Goal: Transaction & Acquisition: Register for event/course

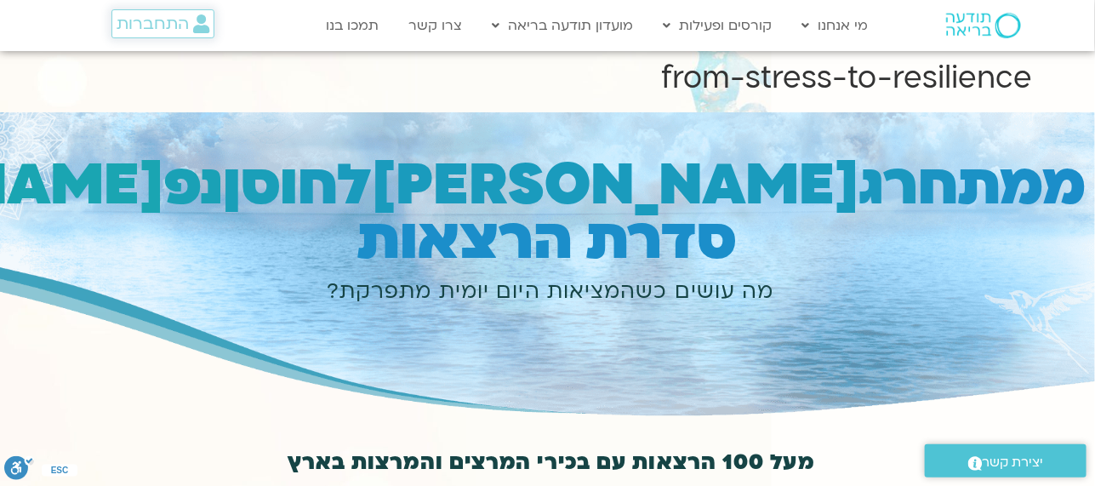
click at [163, 17] on span "התחברות" at bounding box center [153, 23] width 72 height 19
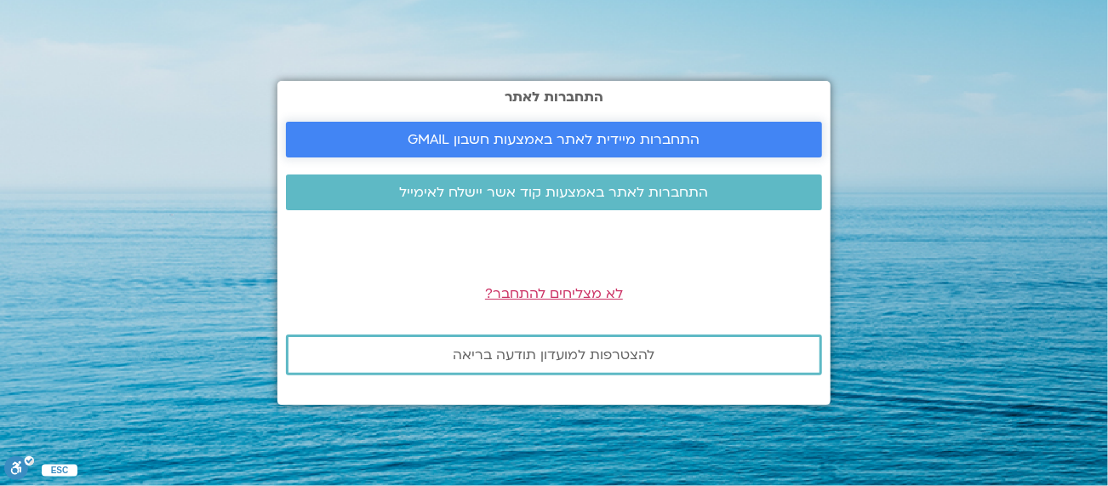
click at [553, 134] on span "התחברות מיידית לאתר באמצעות חשבון GMAIL" at bounding box center [554, 139] width 292 height 15
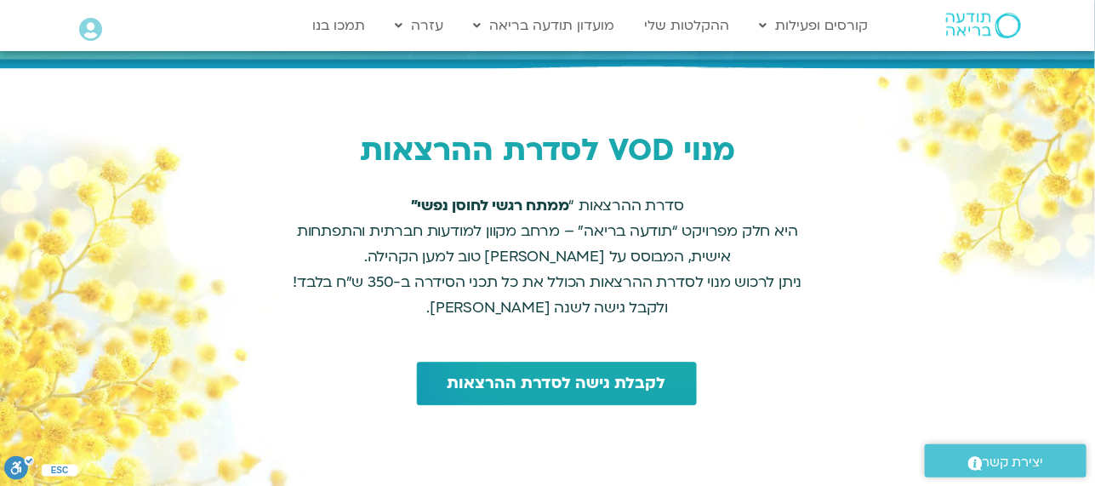
scroll to position [1616, 0]
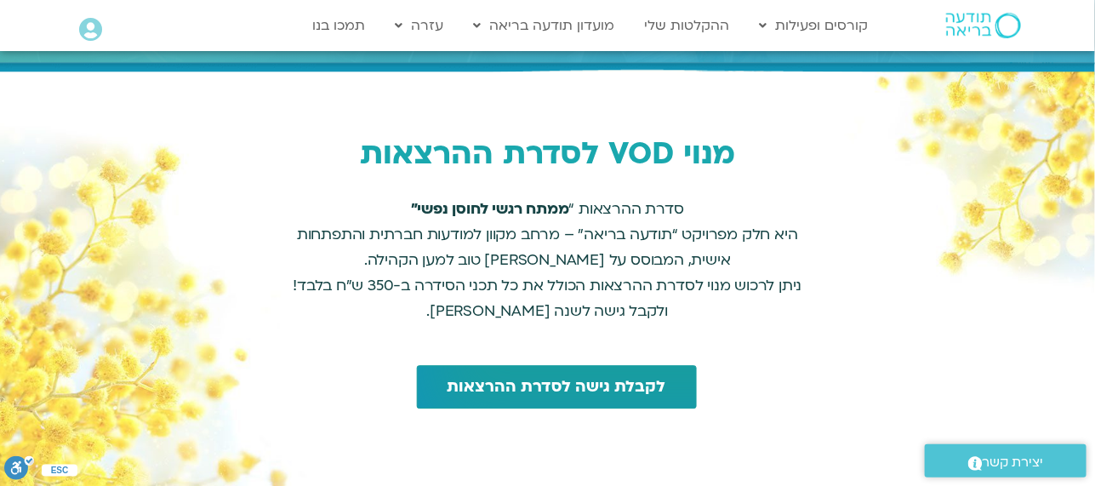
click at [567, 378] on span "לקבלת גישה לסדרת ההרצאות" at bounding box center [557, 387] width 219 height 18
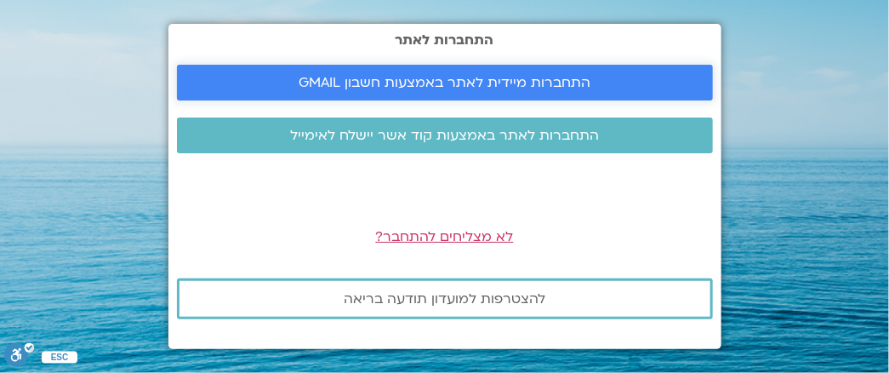
click at [463, 76] on span "התחברות מיידית לאתר באמצעות חשבון GMAIL" at bounding box center [445, 82] width 292 height 15
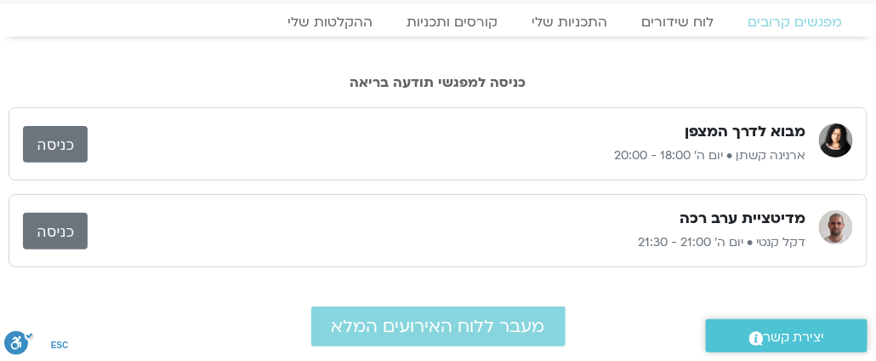
scroll to position [84, 0]
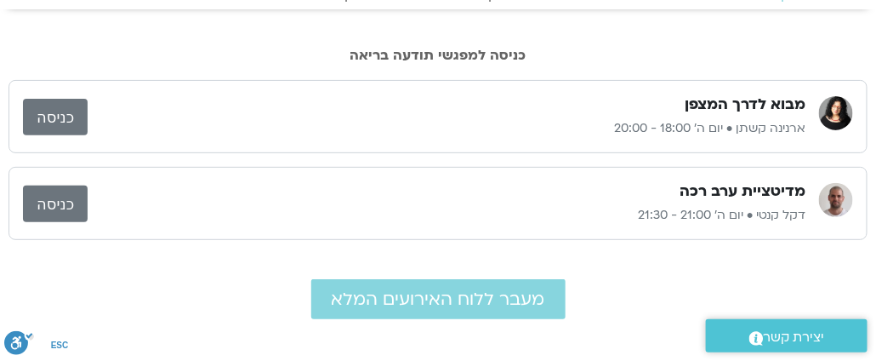
click at [48, 111] on link "כניסה" at bounding box center [55, 117] width 65 height 37
